Goal: Navigation & Orientation: Find specific page/section

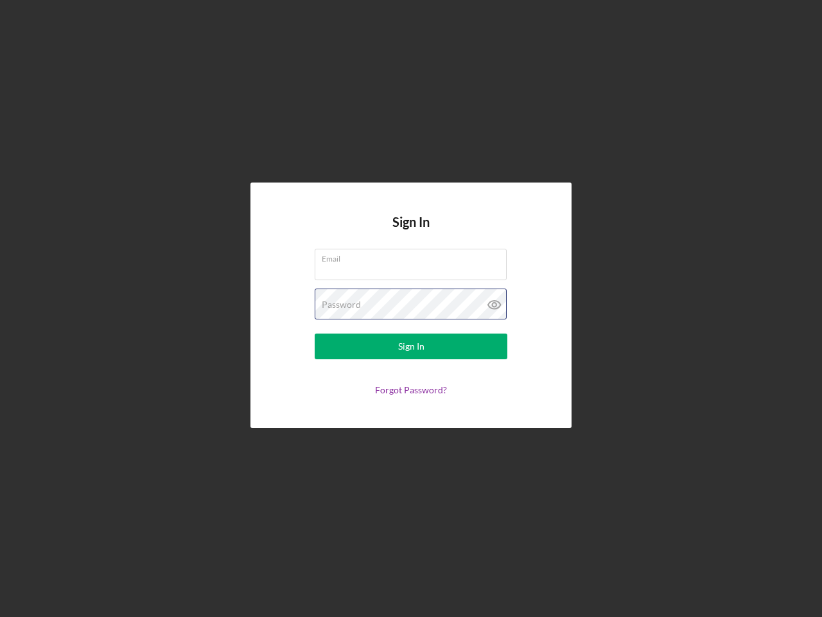
click at [411, 308] on div "Password" at bounding box center [411, 304] width 193 height 32
click at [495, 304] on icon at bounding box center [494, 304] width 32 height 32
